Goal: Information Seeking & Learning: Learn about a topic

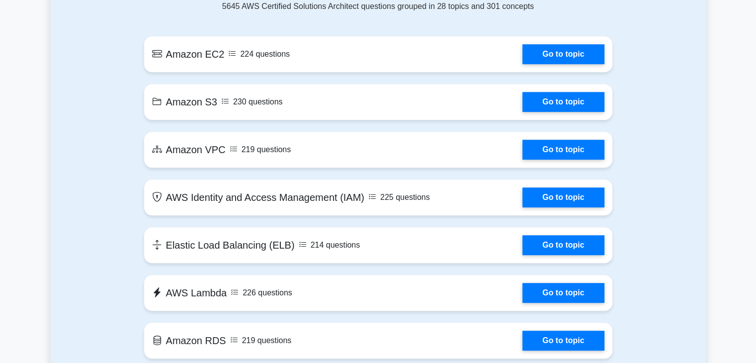
scroll to position [569, 0]
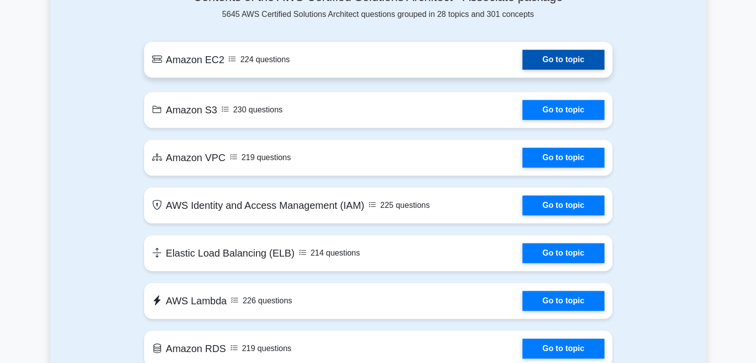
click at [556, 61] on link "Go to topic" at bounding box center [563, 60] width 82 height 20
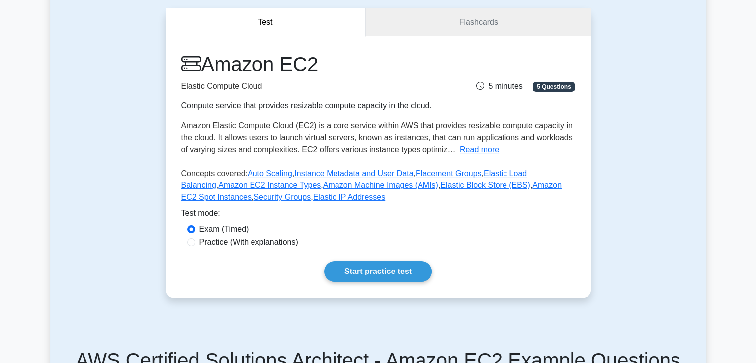
scroll to position [89, 0]
click at [410, 264] on link "Start practice test" at bounding box center [378, 270] width 108 height 21
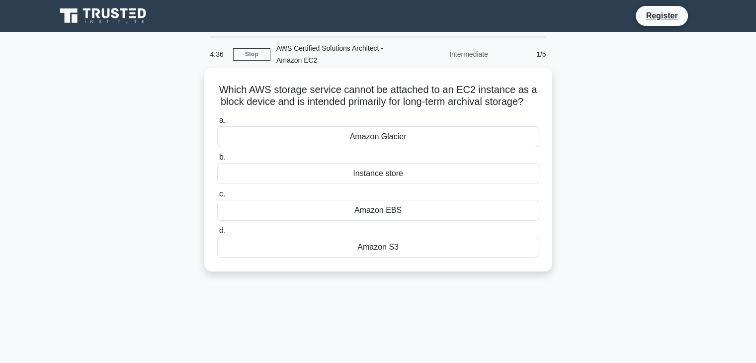
click at [389, 147] on div "Amazon Glacier" at bounding box center [378, 136] width 322 height 21
click at [217, 124] on input "a. Amazon Glacier" at bounding box center [217, 120] width 0 height 6
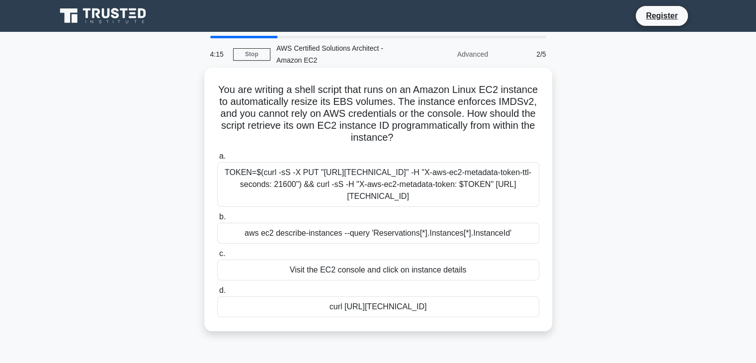
click at [408, 276] on div "Visit the EC2 console and click on instance details" at bounding box center [378, 269] width 322 height 21
click at [217, 257] on input "c. Visit the EC2 console and click on instance details" at bounding box center [217, 254] width 0 height 6
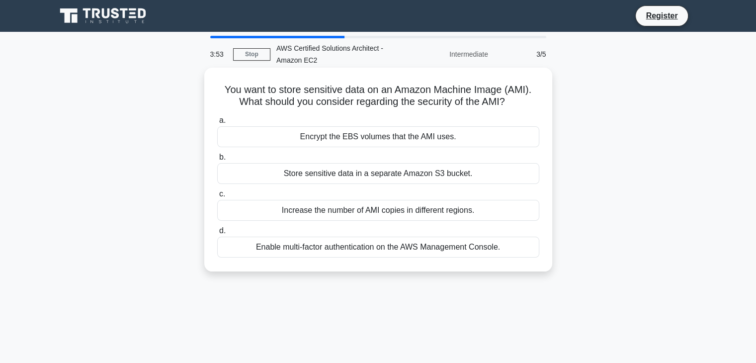
click at [389, 134] on div "Encrypt the EBS volumes that the AMI uses." at bounding box center [378, 136] width 322 height 21
click at [217, 124] on input "a. Encrypt the EBS volumes that the AMI uses." at bounding box center [217, 120] width 0 height 6
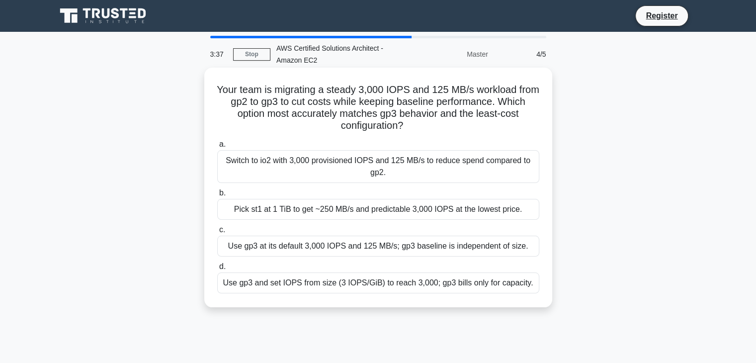
click at [394, 169] on div "Switch to io2 with 3,000 provisioned IOPS and 125 MB/s to reduce spend compared…" at bounding box center [378, 166] width 322 height 33
click at [217, 148] on input "a. Switch to io2 with 3,000 provisioned IOPS and 125 MB/s to reduce spend compa…" at bounding box center [217, 144] width 0 height 6
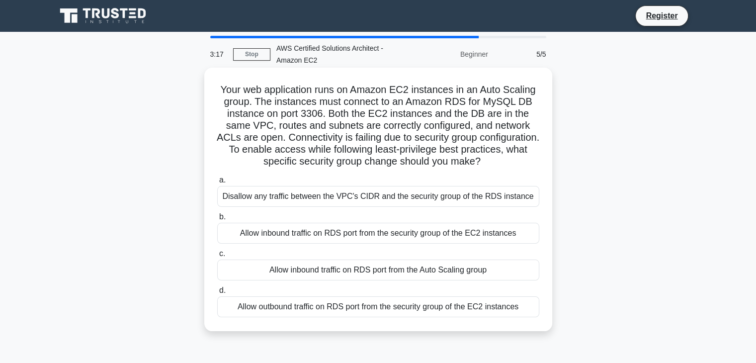
click at [337, 313] on div "Allow outbound traffic on RDS port from the security group of the EC2 instances" at bounding box center [378, 306] width 322 height 21
click at [217, 294] on input "d. Allow outbound traffic on RDS port from the security group of the EC2 instan…" at bounding box center [217, 290] width 0 height 6
